Goal: Task Accomplishment & Management: Use online tool/utility

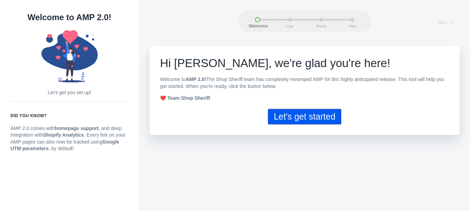
click at [285, 113] on button "Let's get started" at bounding box center [304, 117] width 73 height 16
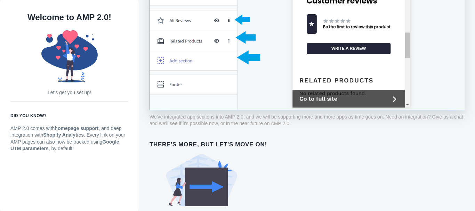
scroll to position [546, 0]
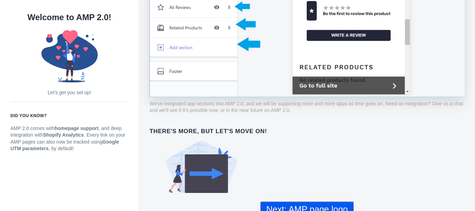
click at [335, 203] on button "Next: AMP page logo" at bounding box center [306, 210] width 93 height 16
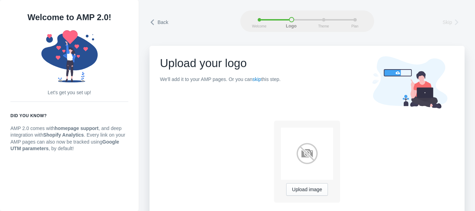
scroll to position [11, 0]
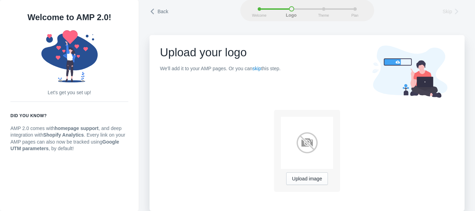
click at [153, 14] on icon at bounding box center [152, 11] width 7 height 7
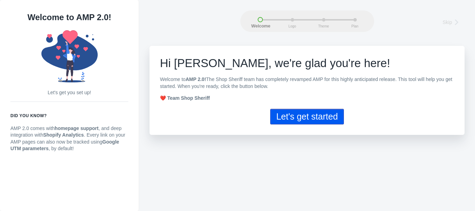
click at [295, 116] on button "Let's get started" at bounding box center [306, 117] width 73 height 16
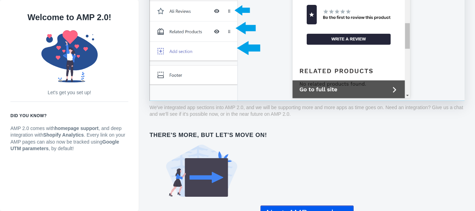
scroll to position [546, 0]
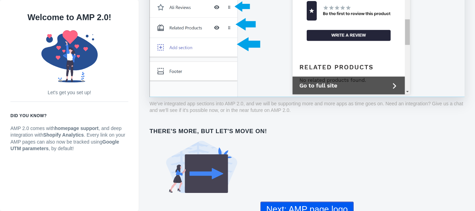
click at [307, 204] on button "Next: AMP page logo" at bounding box center [306, 210] width 93 height 16
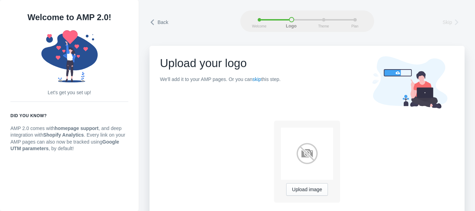
click at [302, 153] on img at bounding box center [307, 154] width 52 height 52
click at [305, 191] on span "Upload image" at bounding box center [307, 190] width 30 height 6
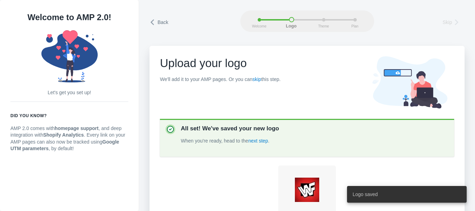
scroll to position [59, 0]
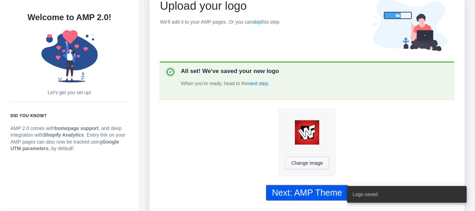
click at [296, 190] on div "Next: AMP Theme" at bounding box center [307, 193] width 70 height 10
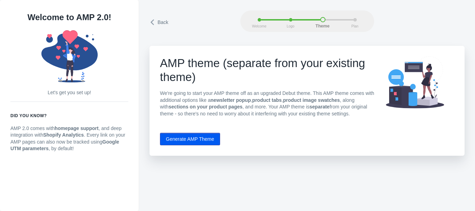
click at [189, 142] on button "Generate AMP Theme" at bounding box center [190, 139] width 60 height 13
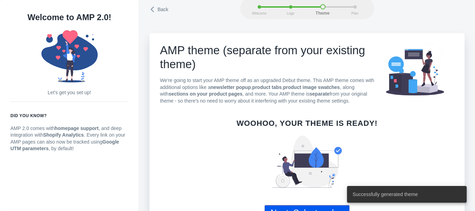
scroll to position [34, 0]
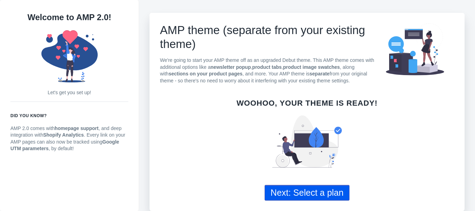
click at [307, 190] on button "Next: Select a plan" at bounding box center [306, 193] width 85 height 16
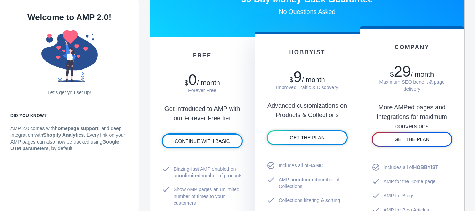
scroll to position [415, 0]
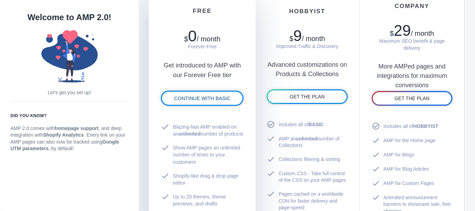
click at [204, 103] on link "CONTINUE WITH BASIC" at bounding box center [202, 97] width 81 height 13
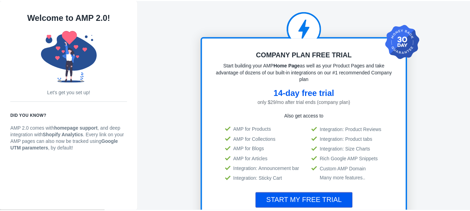
scroll to position [1, 0]
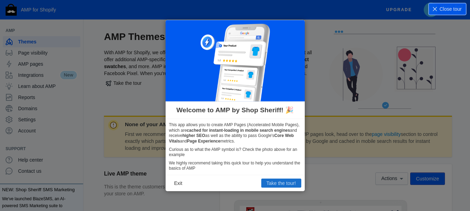
click at [275, 182] on button "Take the tour!" at bounding box center [281, 183] width 40 height 9
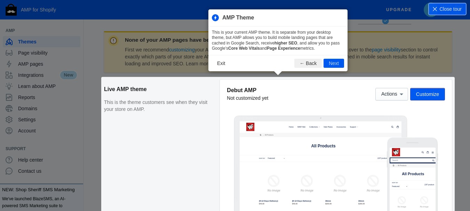
scroll to position [95, 0]
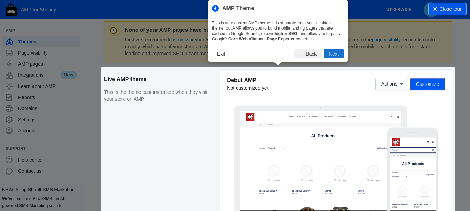
click at [336, 54] on button "Next" at bounding box center [333, 53] width 21 height 9
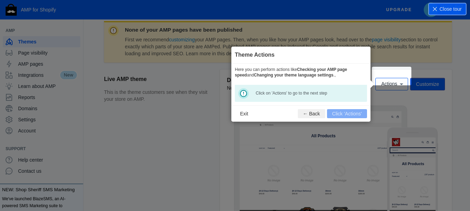
scroll to position [103, 0]
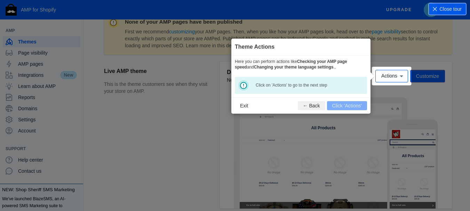
click at [345, 106] on footer "Exit ← Back Click 'Actions'" at bounding box center [300, 105] width 139 height 16
click at [314, 107] on button "← Back" at bounding box center [311, 105] width 27 height 9
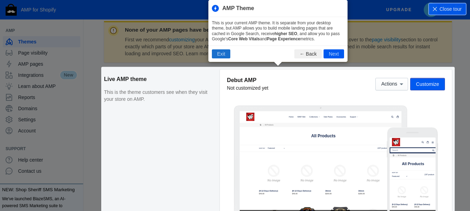
click at [221, 54] on button "Exit" at bounding box center [221, 53] width 18 height 9
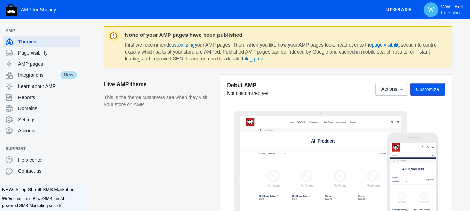
scroll to position [87, 0]
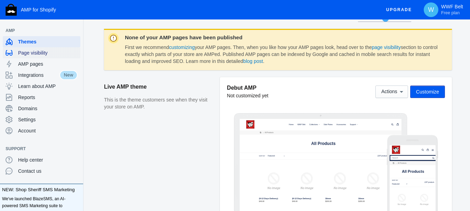
click at [52, 54] on span "Page visibility" at bounding box center [47, 52] width 59 height 7
